Goal: Task Accomplishment & Management: Complete application form

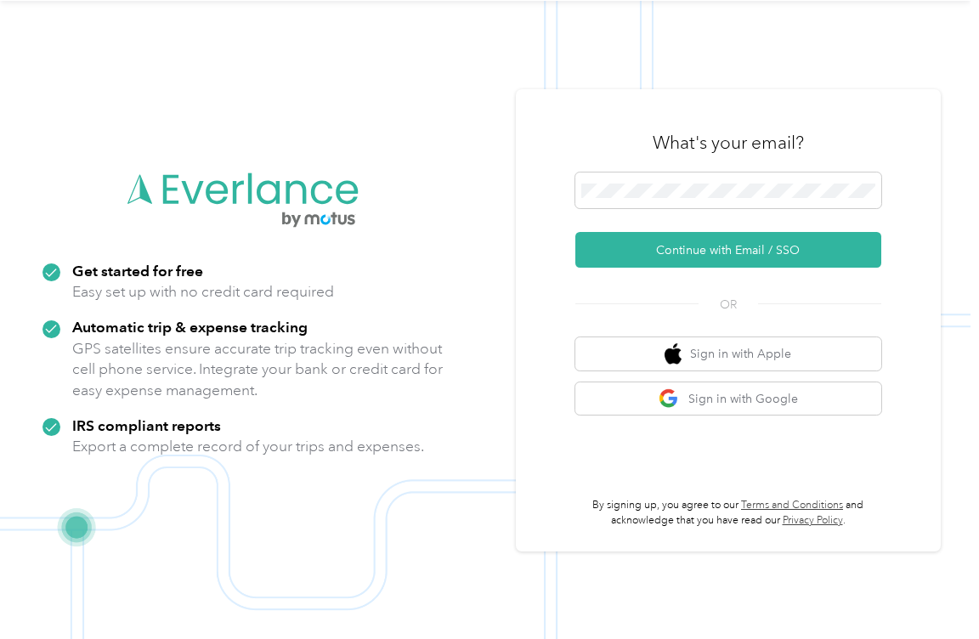
scroll to position [54, 0]
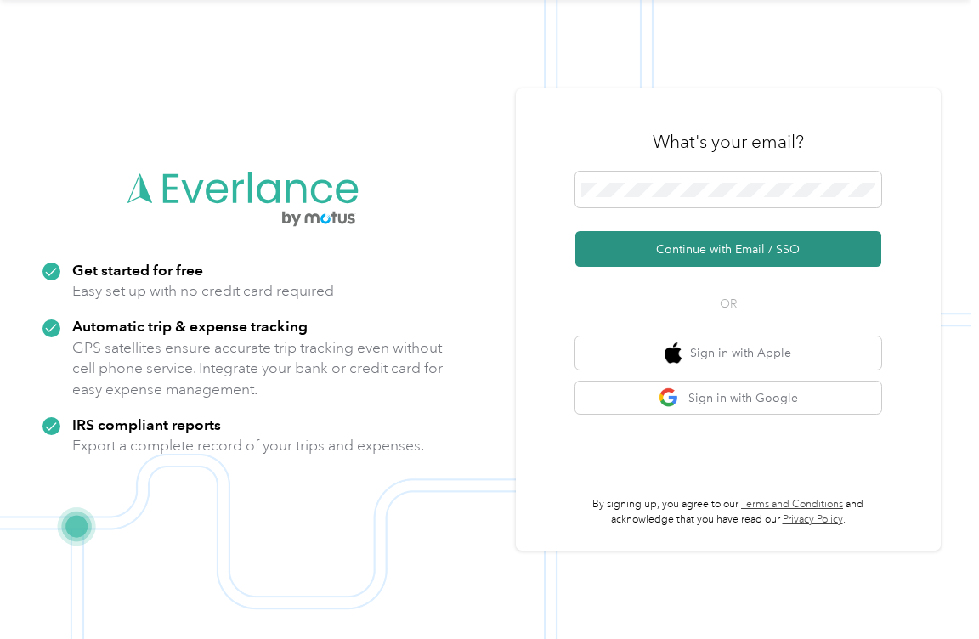
click at [729, 252] on button "Continue with Email / SSO" at bounding box center [728, 249] width 306 height 36
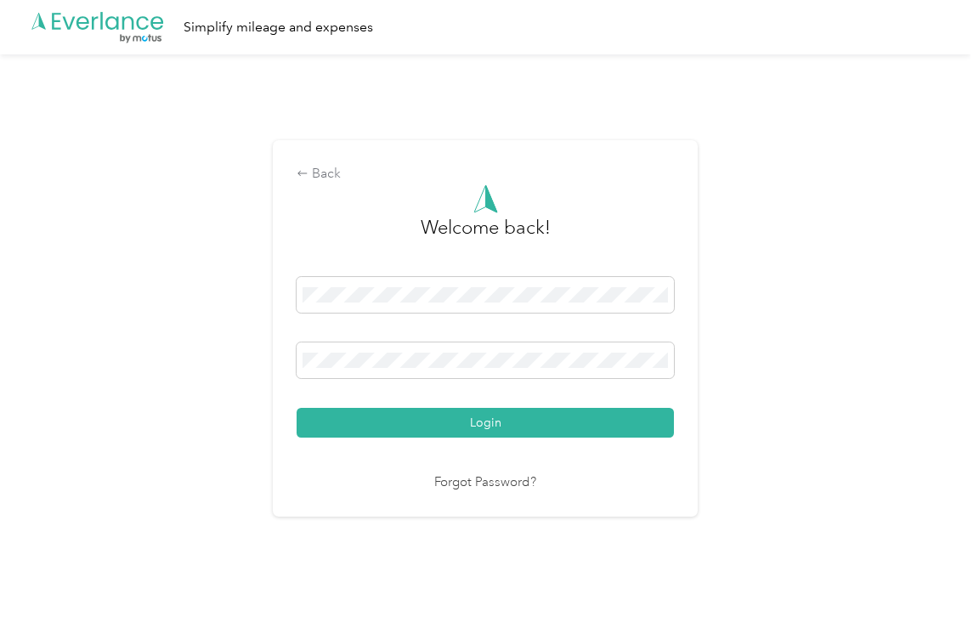
click at [297, 408] on button "Login" at bounding box center [485, 423] width 377 height 30
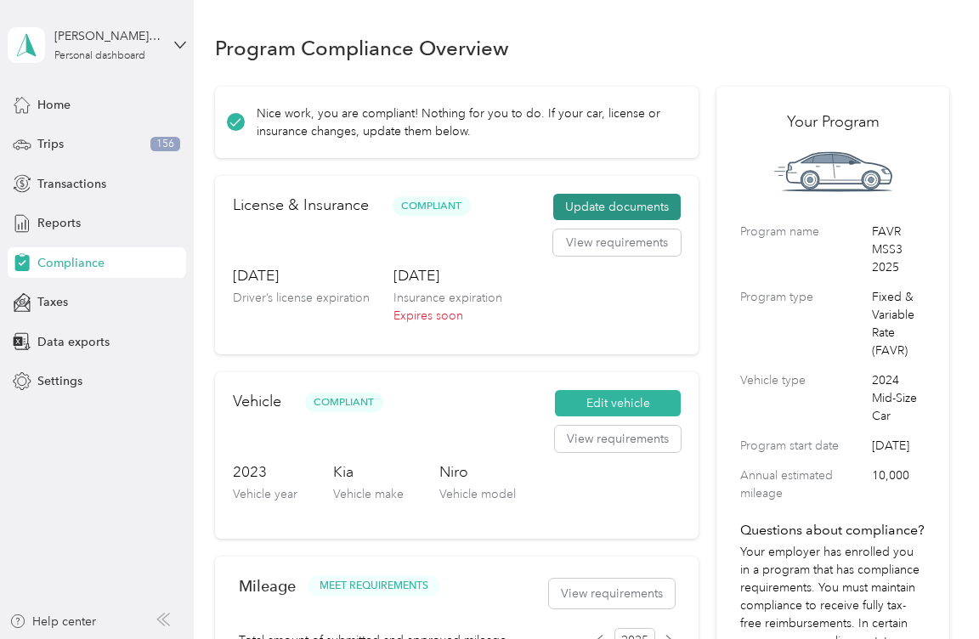
click at [603, 200] on button "Update documents" at bounding box center [616, 207] width 127 height 27
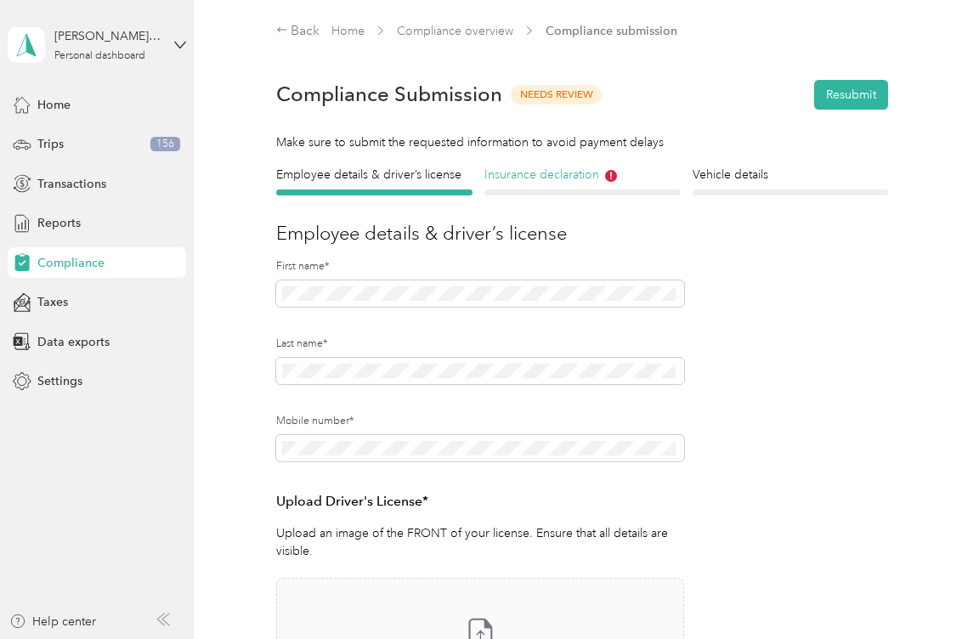
click at [571, 175] on h4 "Insurance declaration" at bounding box center [582, 175] width 196 height 18
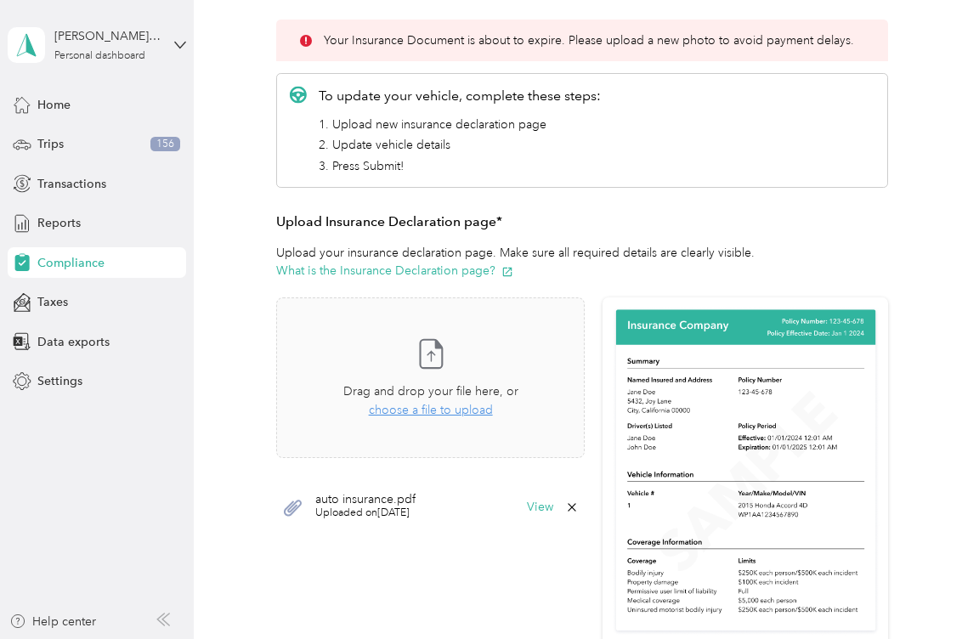
scroll to position [255, 0]
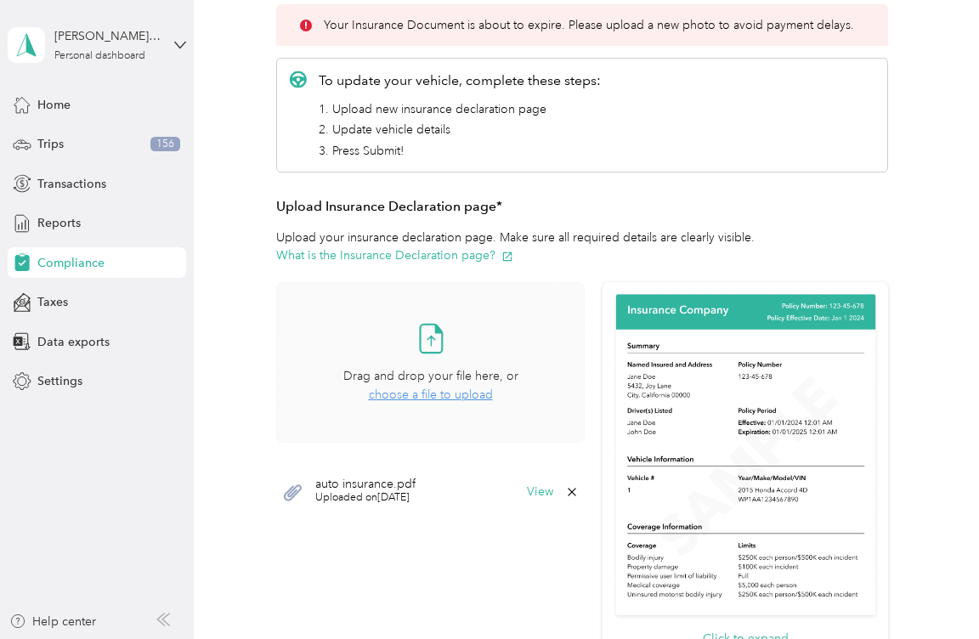
click at [440, 399] on span "choose a file to upload" at bounding box center [431, 395] width 124 height 14
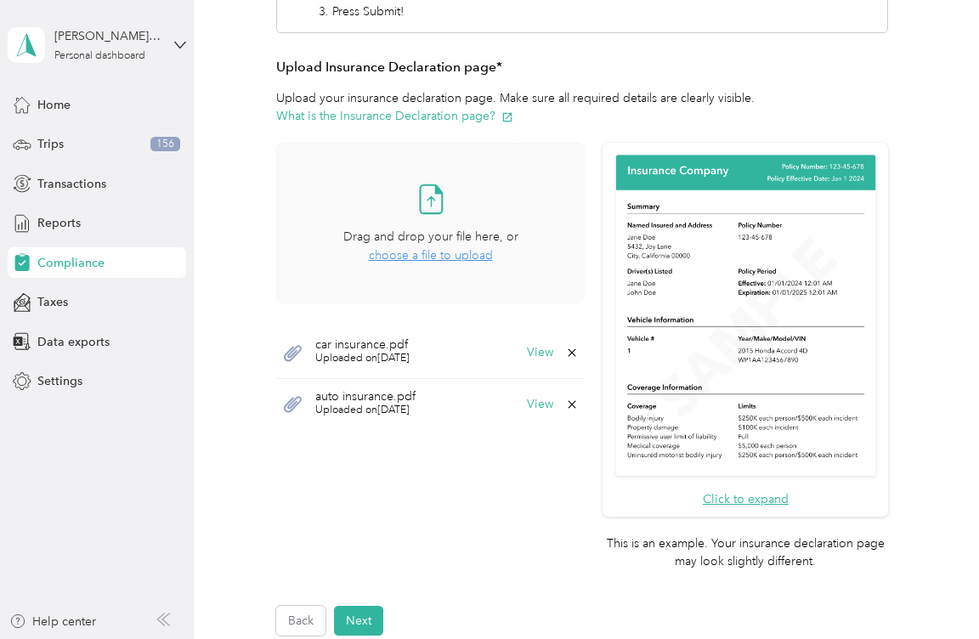
scroll to position [425, 0]
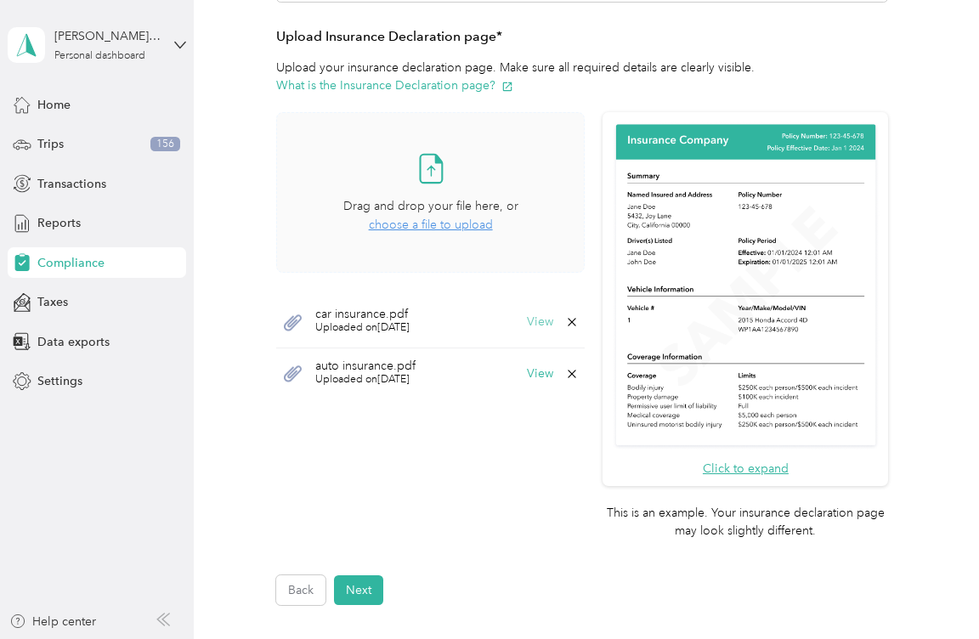
click at [538, 323] on button "View" at bounding box center [540, 322] width 26 height 12
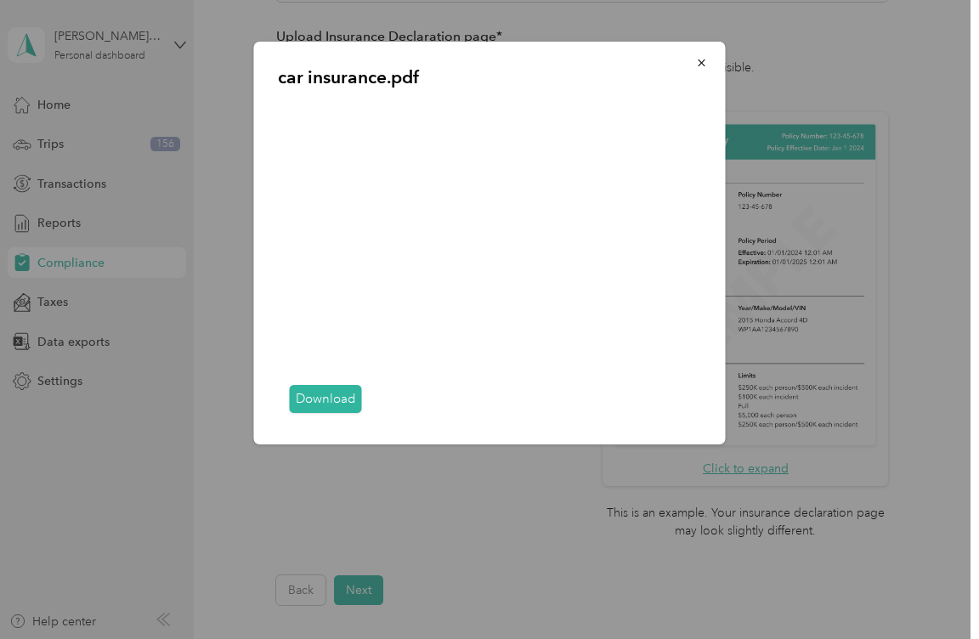
click at [315, 398] on link "Download" at bounding box center [326, 399] width 72 height 28
click at [681, 415] on div "Download" at bounding box center [490, 399] width 424 height 43
click at [680, 415] on div "Download" at bounding box center [490, 399] width 424 height 43
drag, startPoint x: 477, startPoint y: 413, endPoint x: 583, endPoint y: 412, distance: 106.2
click at [583, 412] on div "Download" at bounding box center [490, 399] width 424 height 43
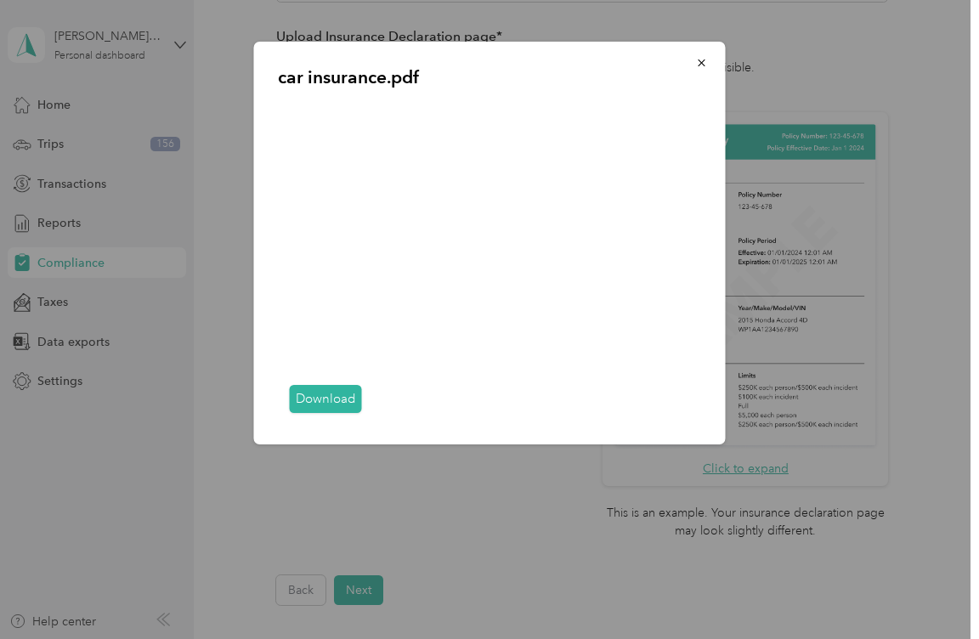
click at [569, 412] on div "Download" at bounding box center [490, 399] width 424 height 43
click at [568, 412] on div "Download" at bounding box center [490, 399] width 424 height 43
click at [567, 410] on div "Download" at bounding box center [490, 399] width 424 height 43
click at [568, 419] on div "Download" at bounding box center [490, 399] width 424 height 43
click at [569, 419] on div "Download" at bounding box center [490, 399] width 424 height 43
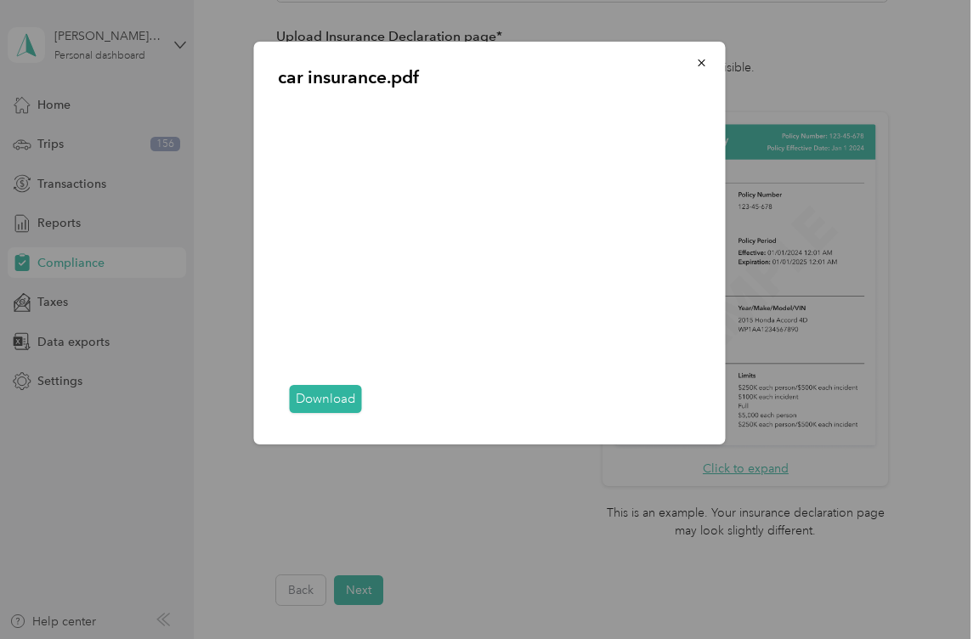
click at [678, 414] on div "Download" at bounding box center [490, 399] width 424 height 43
click at [679, 414] on div "Download" at bounding box center [490, 399] width 424 height 43
click at [704, 63] on icon "button" at bounding box center [702, 63] width 12 height 12
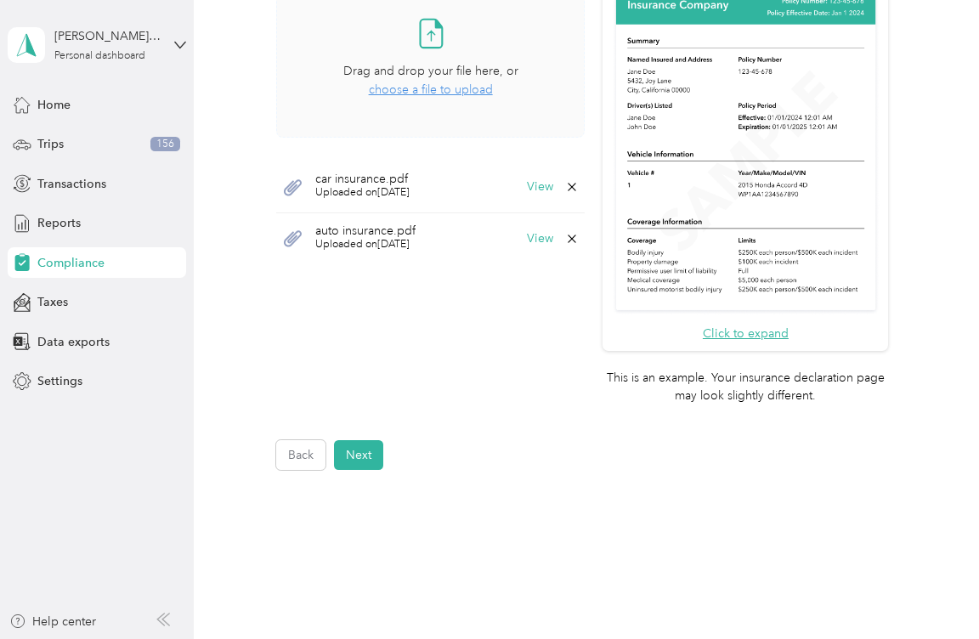
scroll to position [383, 0]
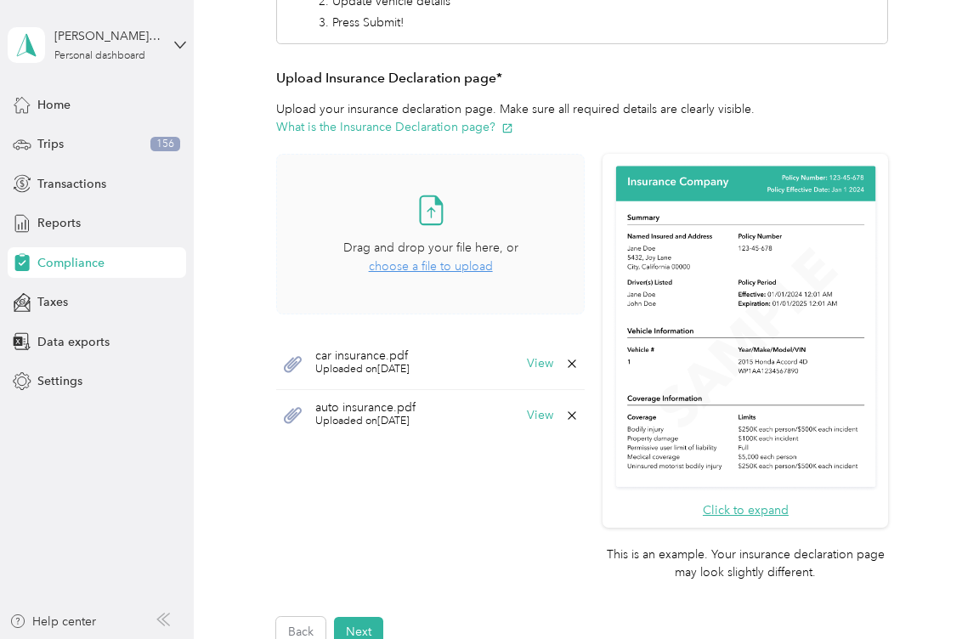
click at [347, 361] on span "car insurance.pdf" at bounding box center [362, 356] width 94 height 12
click at [539, 361] on button "View" at bounding box center [540, 364] width 26 height 12
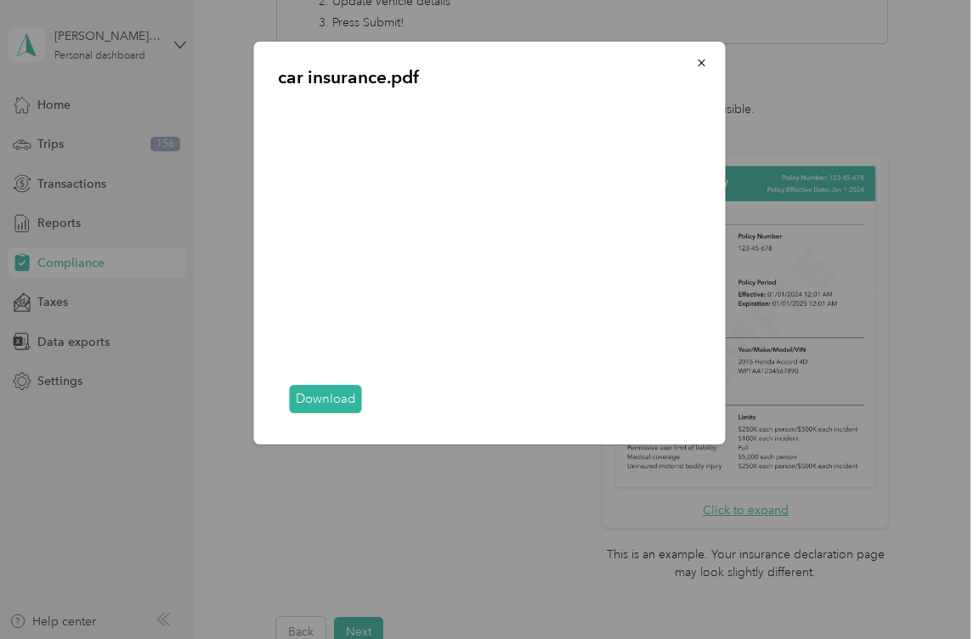
click at [329, 395] on link "Download" at bounding box center [326, 399] width 72 height 28
